Goal: Task Accomplishment & Management: Use online tool/utility

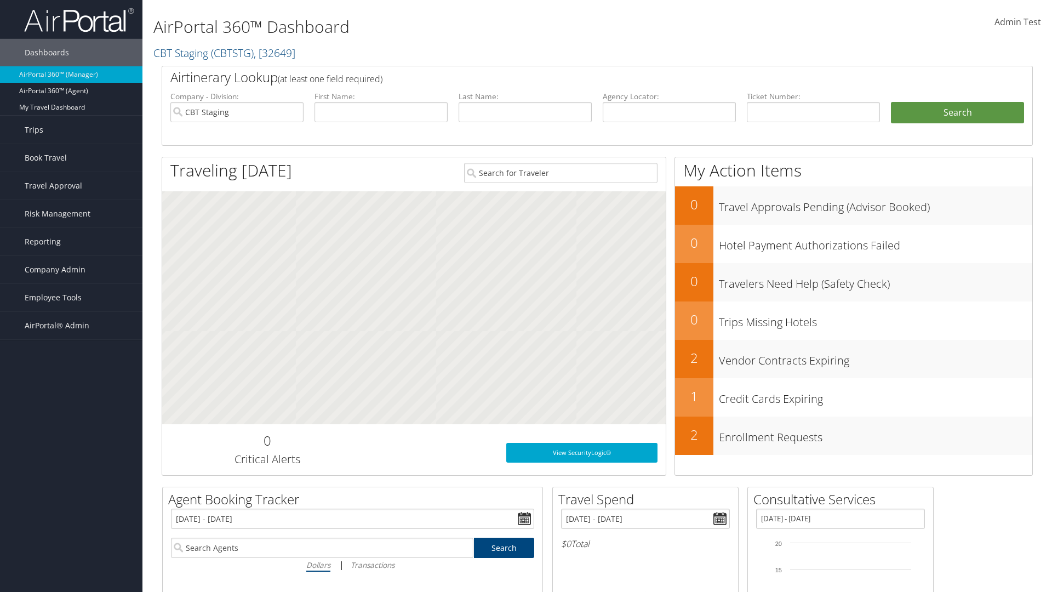
click at [1017, 22] on span "Admin Test" at bounding box center [1017, 22] width 47 height 12
click at [968, 99] on link "Log Consulting Time" at bounding box center [968, 98] width 122 height 19
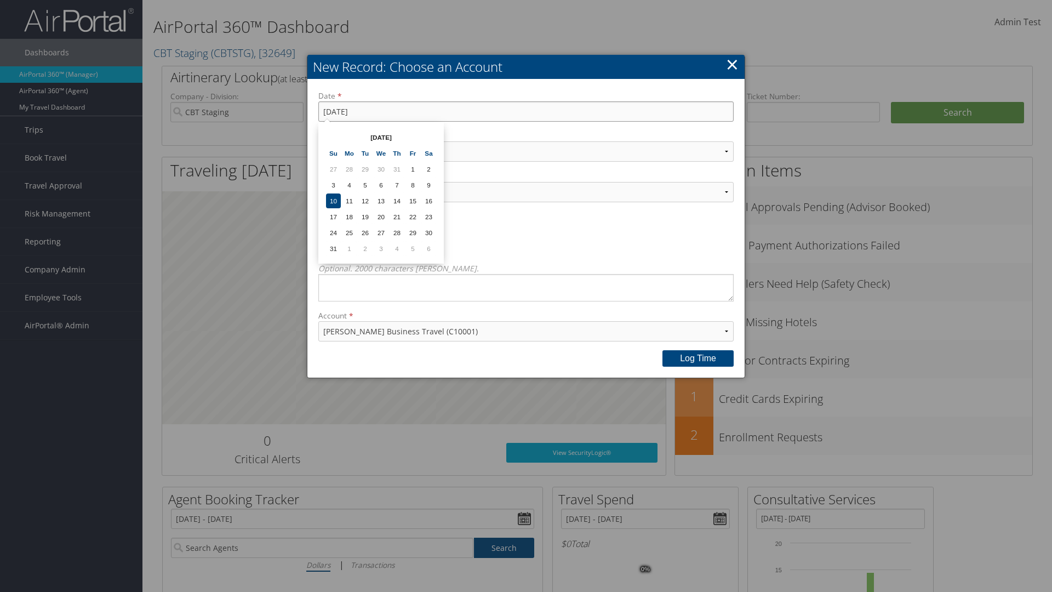
type input "8/11/2025"
click at [526, 151] on select "Select Category... Account Support Consultative Services" at bounding box center [525, 151] width 415 height 20
select select "2"
click at [526, 192] on select "Select Activity... 20 points | Client Communications (Industry updates, Newslet…" at bounding box center [525, 192] width 415 height 20
select select "240-1"
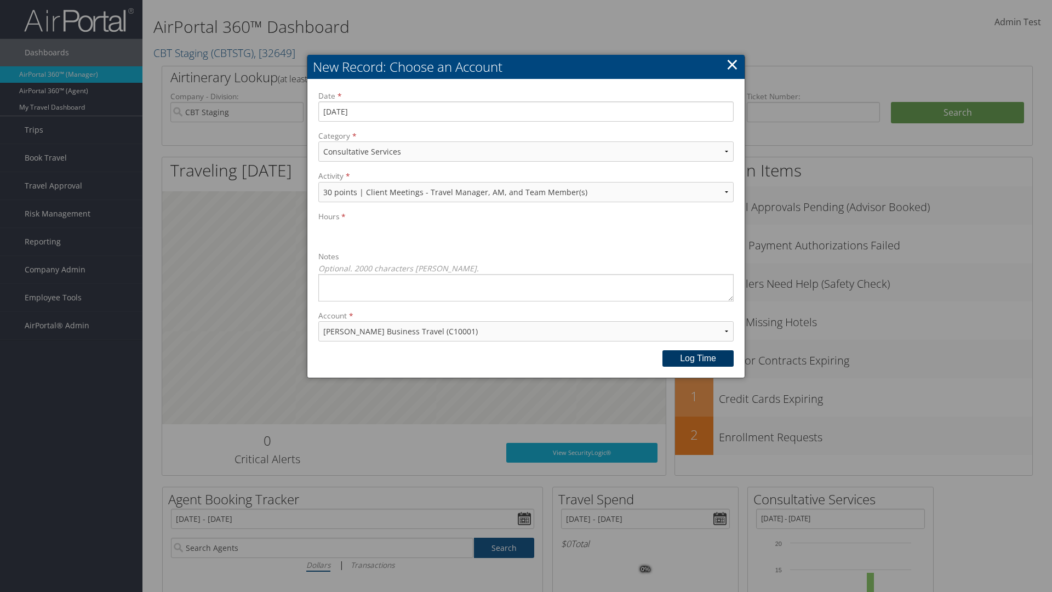
click at [698, 358] on button "Log time" at bounding box center [697, 358] width 71 height 16
